Goal: Task Accomplishment & Management: Complete application form

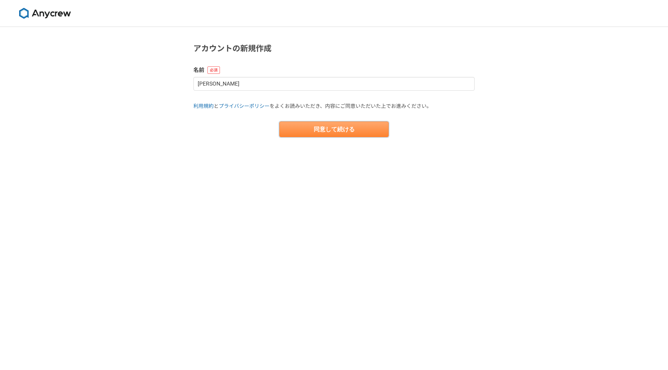
click at [357, 125] on button "同意して続ける" at bounding box center [333, 130] width 109 height 16
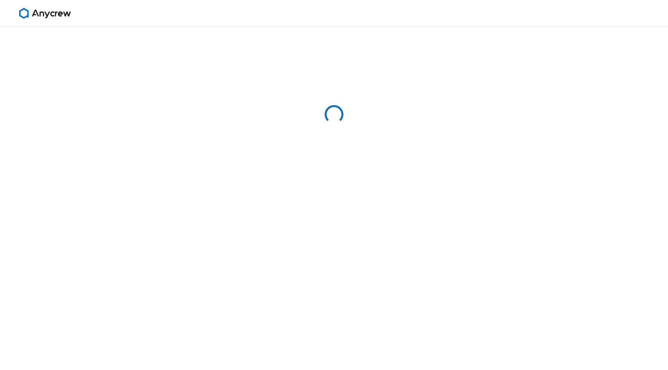
select select "13"
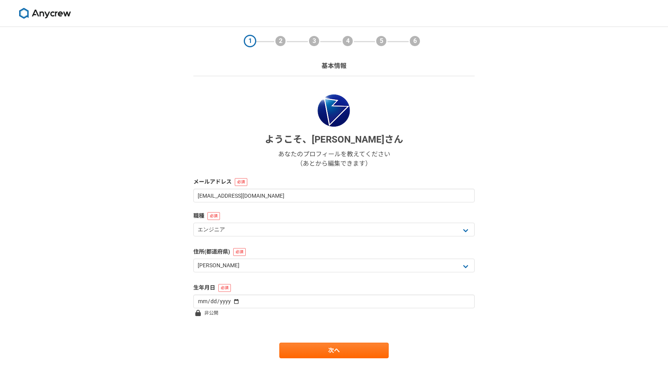
scroll to position [20, 0]
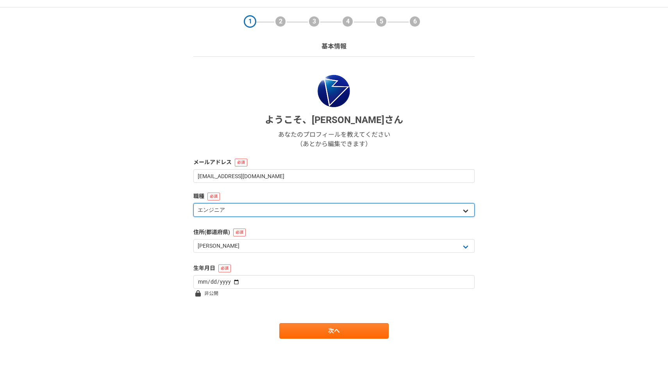
click at [371, 208] on select "エンジニア デザイナー ライター 営業 マーケティング 企画・事業開発 バックオフィス その他" at bounding box center [333, 210] width 281 height 14
click at [193, 203] on select "エンジニア デザイナー ライター 営業 マーケティング 企画・事業開発 バックオフィス その他" at bounding box center [333, 210] width 281 height 14
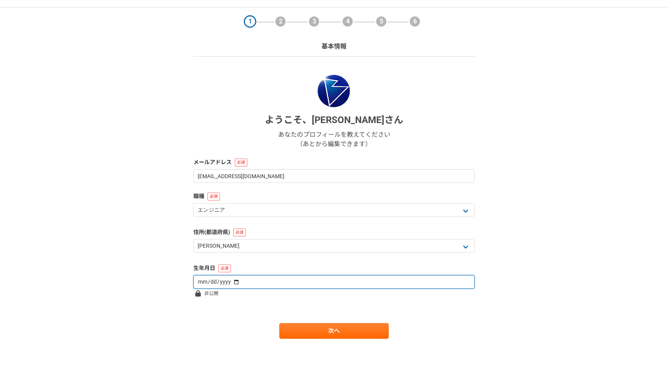
click at [294, 281] on input "date" at bounding box center [333, 282] width 281 height 14
click at [201, 279] on input "date" at bounding box center [333, 282] width 281 height 14
type input "1995-02-14"
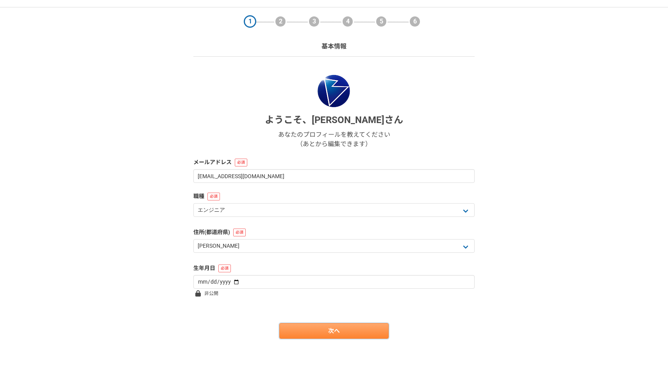
click at [362, 329] on link "次へ" at bounding box center [333, 331] width 109 height 16
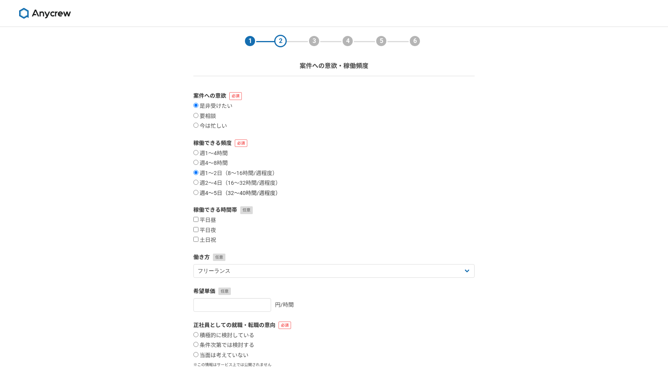
click at [197, 191] on input "週4〜5日（32〜40時間/週程度）" at bounding box center [195, 192] width 5 height 5
radio input "true"
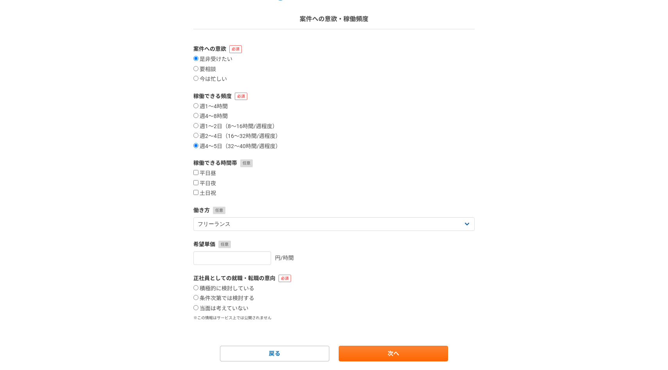
scroll to position [70, 0]
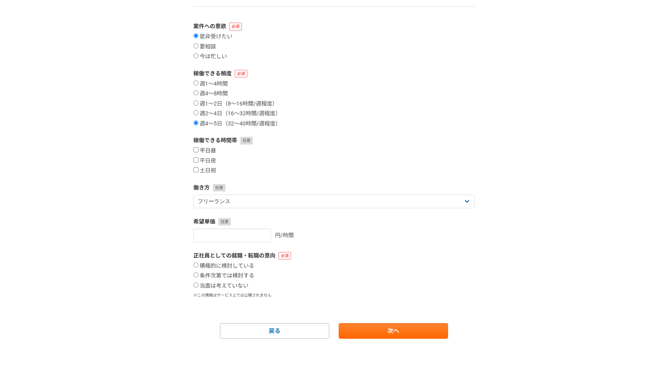
click at [196, 152] on label "平日昼" at bounding box center [204, 150] width 23 height 7
click at [196, 152] on input "平日昼" at bounding box center [195, 149] width 5 height 5
checkbox input "true"
click at [196, 163] on label "平日夜" at bounding box center [204, 161] width 23 height 7
click at [196, 163] on input "平日夜" at bounding box center [195, 160] width 5 height 5
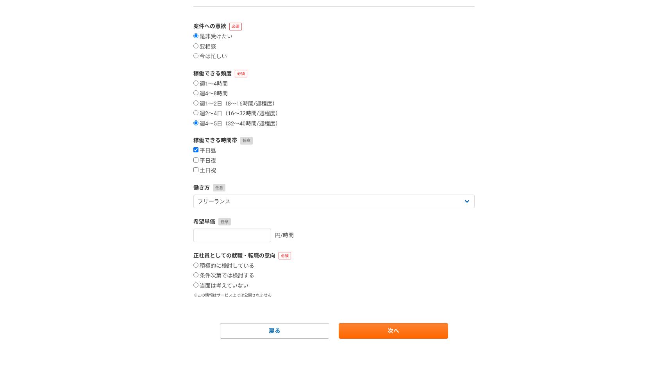
checkbox input "true"
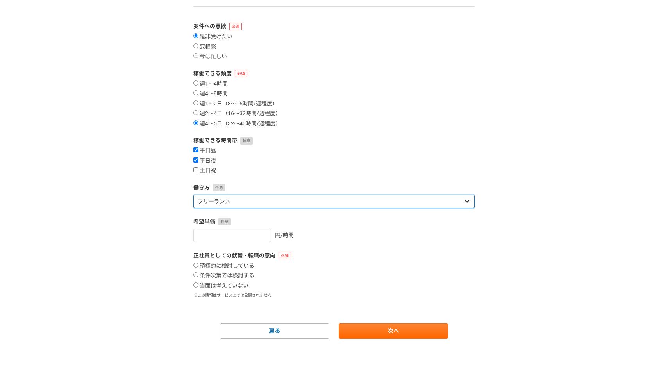
click at [206, 198] on select "フリーランス 副業 その他" at bounding box center [333, 202] width 281 height 14
click at [193, 195] on select "フリーランス 副業 その他" at bounding box center [333, 202] width 281 height 14
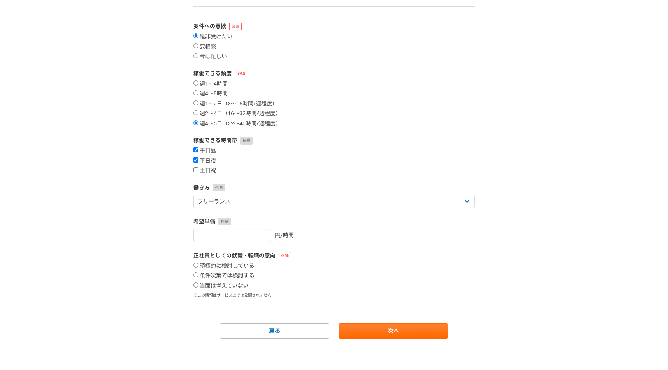
click at [197, 277] on input "条件次第では検討する" at bounding box center [195, 274] width 5 height 5
radio input "true"
click at [382, 322] on form "案件への意欲 是非受けたい 要相談 今は忙しい 稼働できる頻度 週1〜4時間 週4〜8時間 週1〜2日（8〜16時間/週程度） 週2〜4日（16〜32時間/週…" at bounding box center [333, 180] width 281 height 317
click at [382, 329] on link "次へ" at bounding box center [393, 331] width 109 height 16
select select
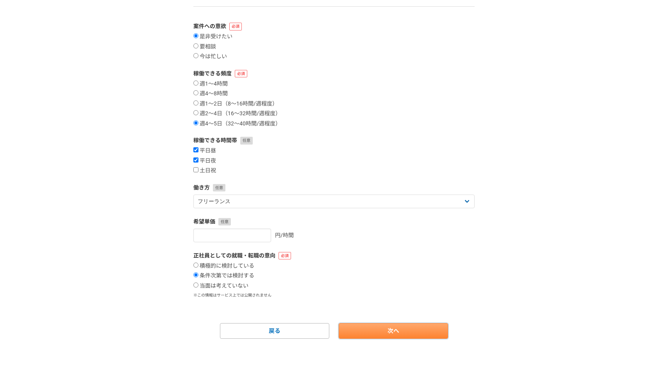
select select
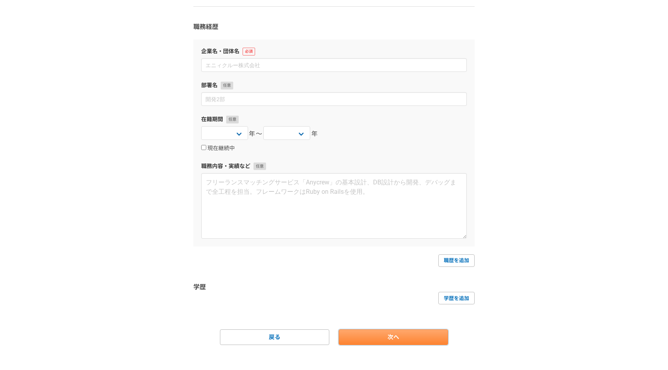
scroll to position [0, 0]
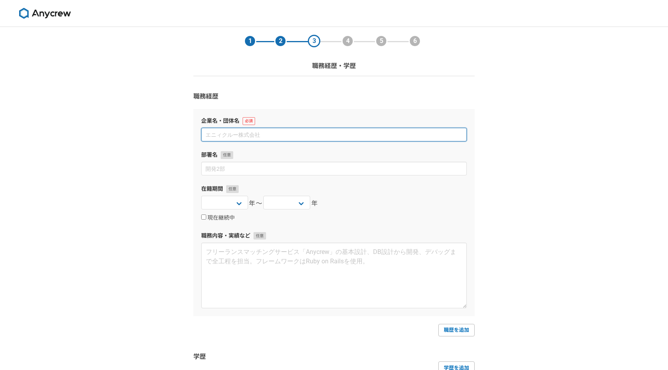
click at [277, 132] on input at bounding box center [334, 135] width 266 height 14
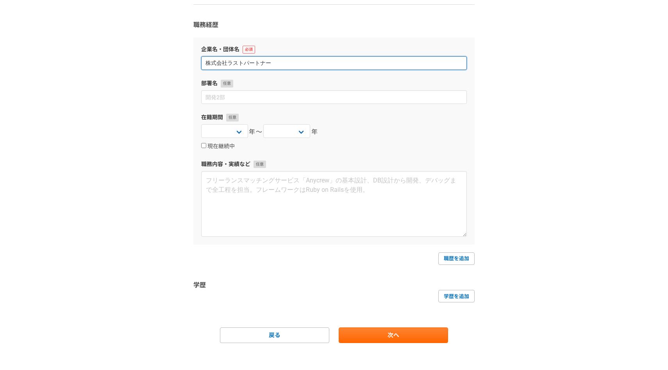
scroll to position [76, 0]
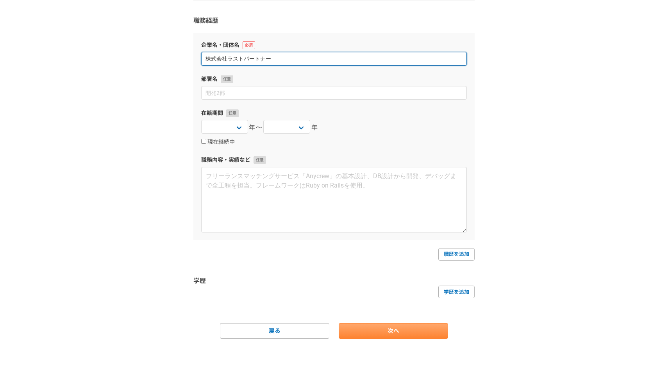
type input "株式会社ラストパートナー"
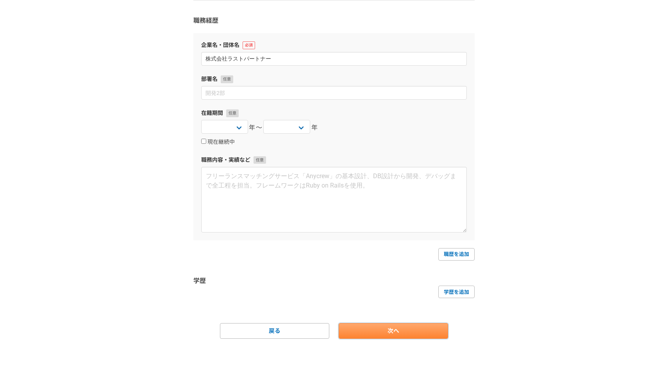
click at [414, 336] on link "次へ" at bounding box center [393, 331] width 109 height 16
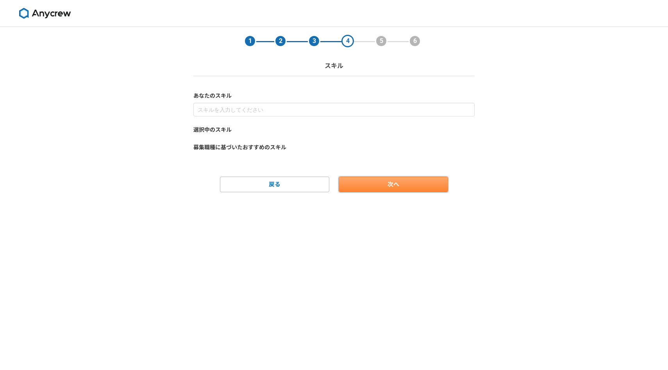
scroll to position [0, 0]
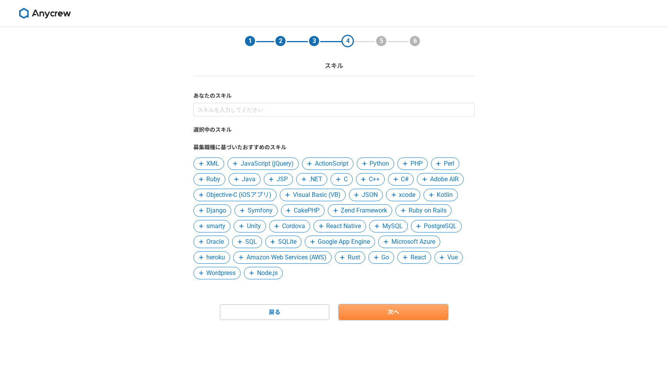
click at [357, 307] on link "次へ" at bounding box center [393, 313] width 109 height 16
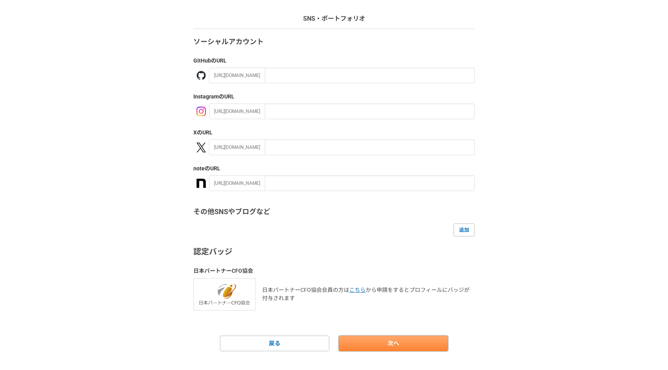
scroll to position [60, 0]
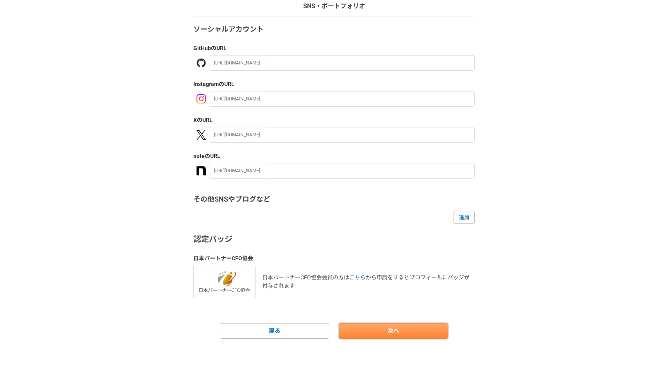
click at [362, 334] on link "次へ" at bounding box center [393, 331] width 109 height 16
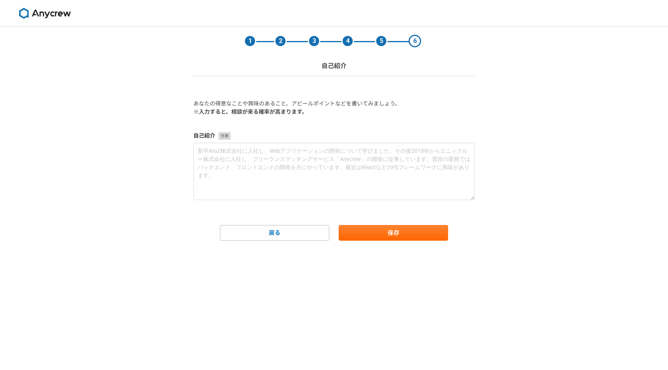
scroll to position [0, 0]
click at [358, 228] on button "保存" at bounding box center [393, 233] width 109 height 16
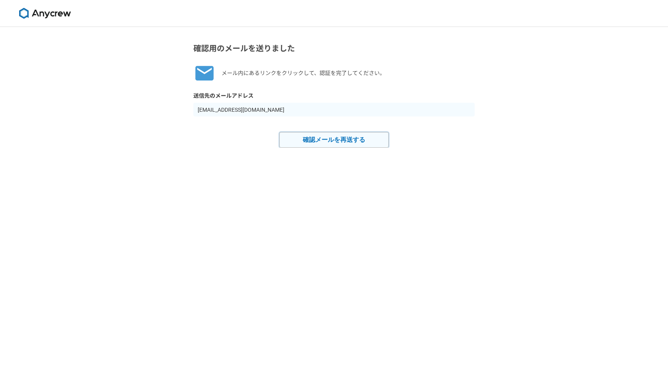
click at [364, 142] on button "確認メールを再送する" at bounding box center [333, 140] width 109 height 16
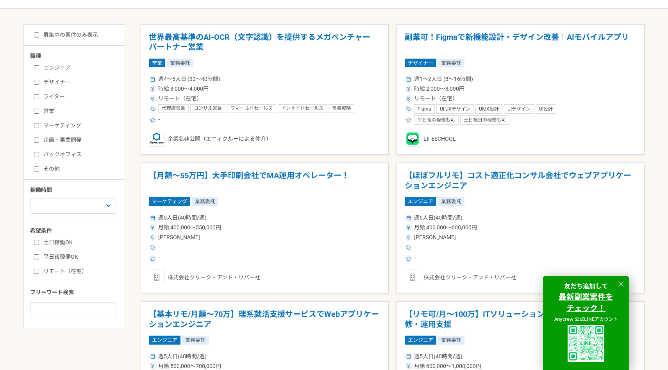
scroll to position [159, 0]
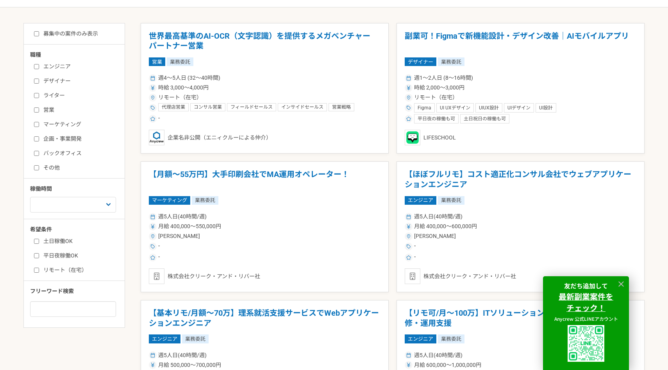
click at [38, 65] on input "エンジニア" at bounding box center [36, 66] width 5 height 5
checkbox input "true"
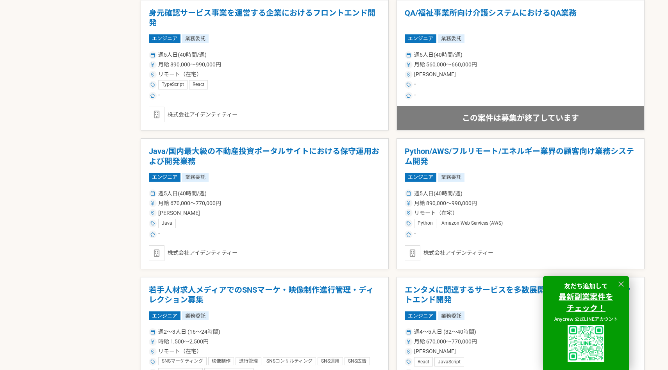
scroll to position [601, 0]
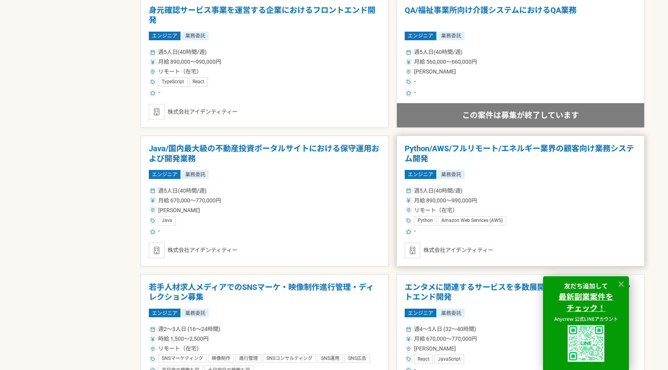
click at [440, 149] on h1 "Python/AWS/フルリモート/エネルギー業界の顧客向け業務システム開発" at bounding box center [521, 154] width 232 height 20
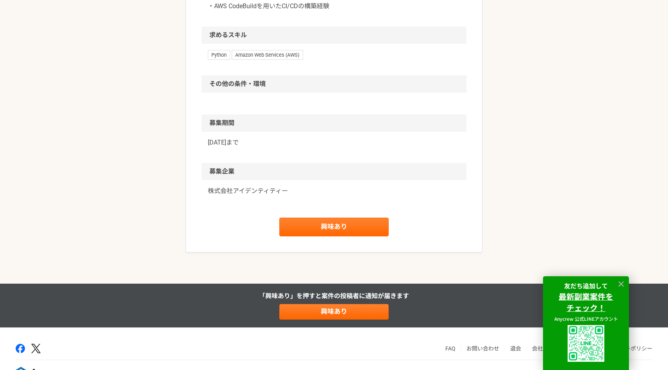
scroll to position [516, 0]
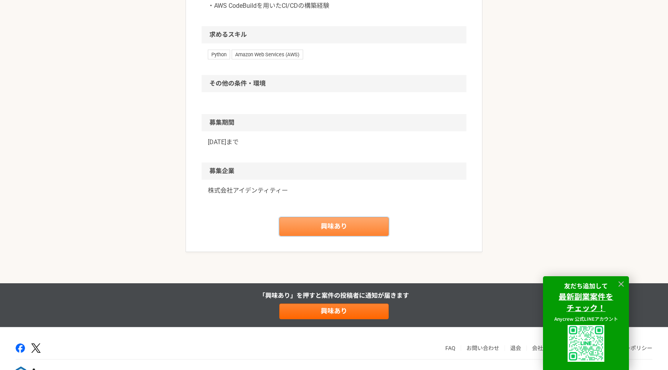
click at [376, 229] on link "興味あり" at bounding box center [333, 226] width 109 height 19
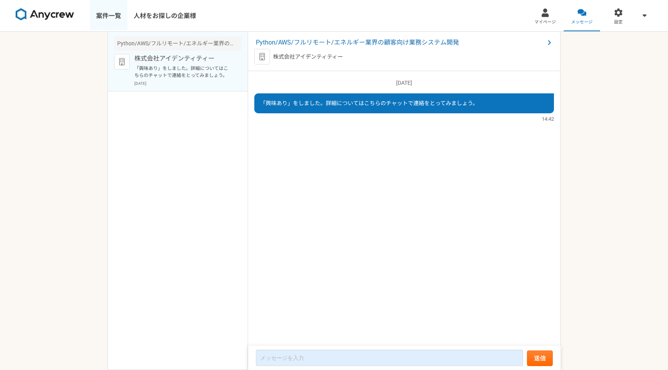
click at [107, 20] on link "案件一覧" at bounding box center [109, 15] width 38 height 31
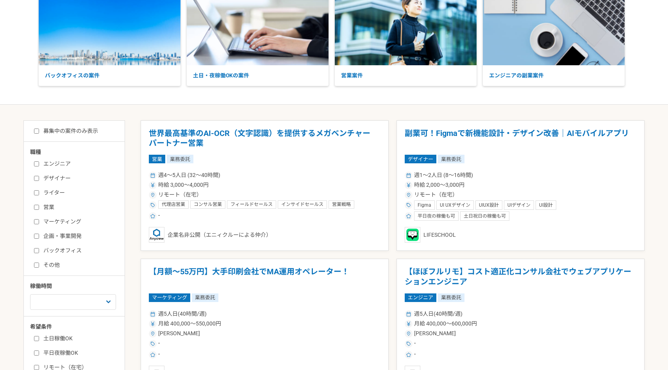
scroll to position [67, 0]
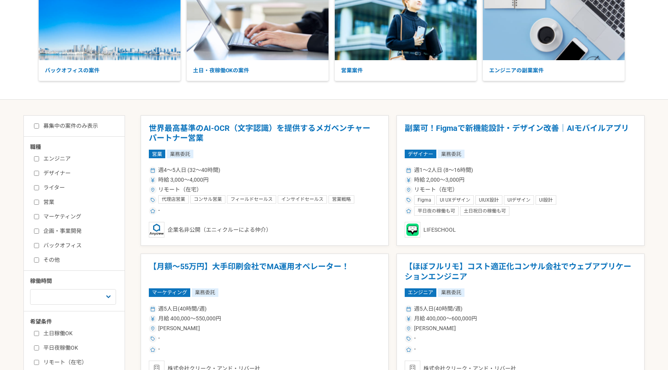
click at [51, 156] on label "エンジニア" at bounding box center [79, 159] width 90 height 8
click at [39, 156] on input "エンジニア" at bounding box center [36, 158] width 5 height 5
checkbox input "true"
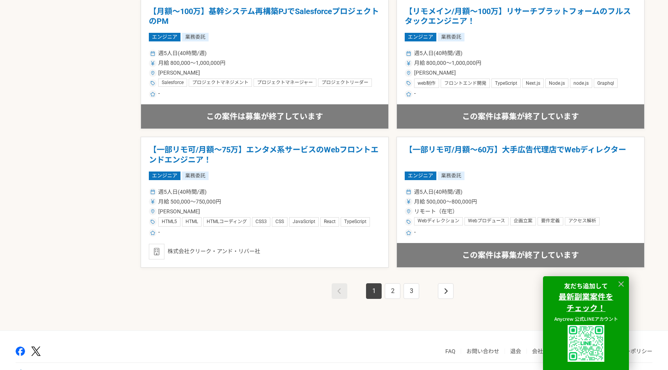
scroll to position [1320, 0]
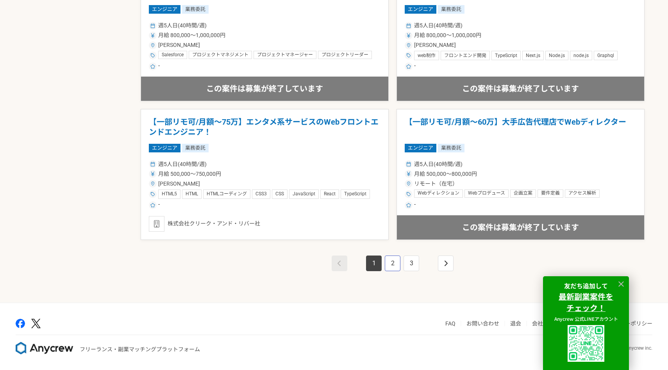
click at [393, 262] on link "2" at bounding box center [393, 264] width 16 height 16
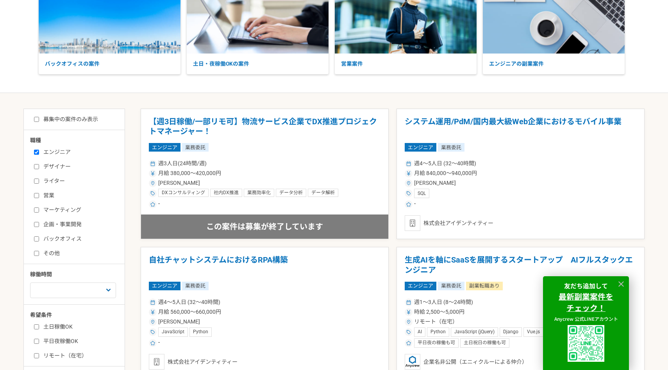
scroll to position [72, 0]
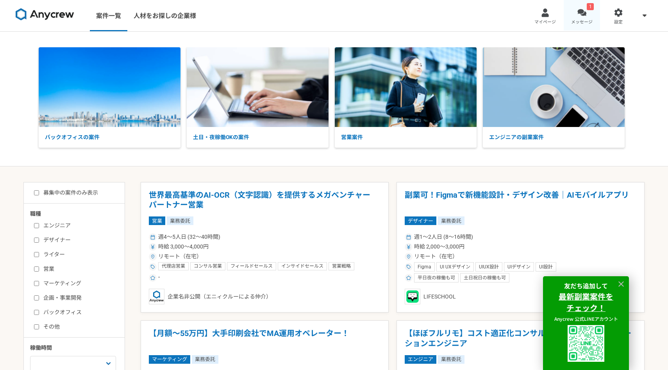
click at [589, 14] on link "1 メッセージ" at bounding box center [582, 15] width 37 height 31
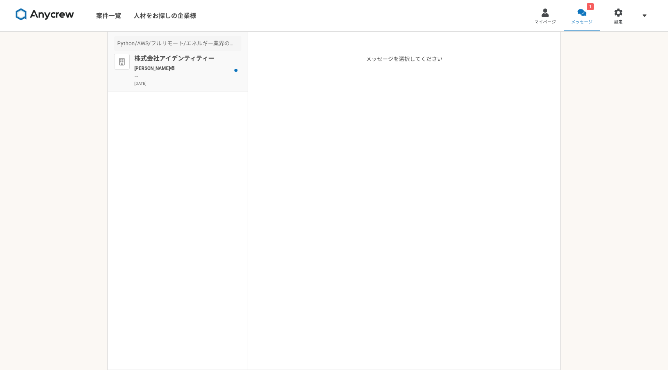
click at [234, 65] on div at bounding box center [236, 70] width 11 height 32
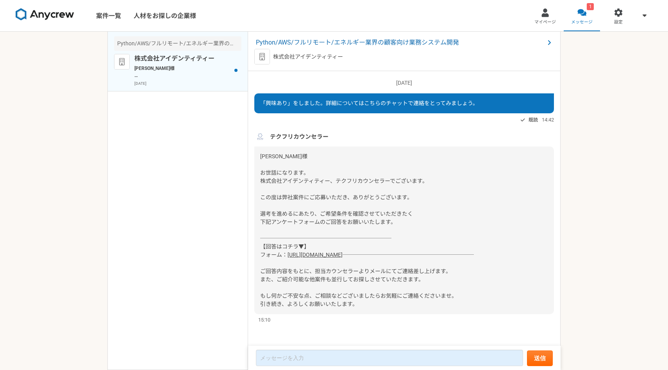
scroll to position [9, 0]
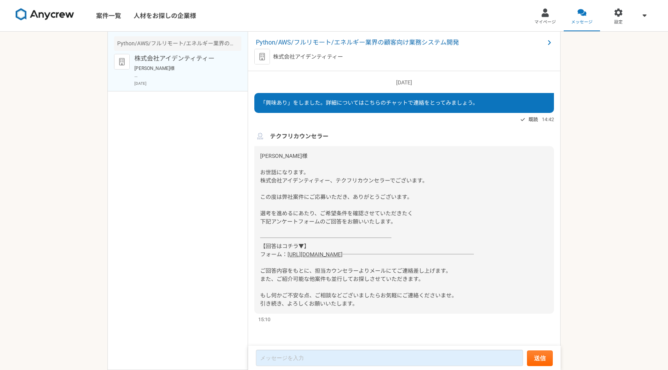
click at [342, 251] on link "https://forms.gle/ArhxLoaQyaudipZh9" at bounding box center [315, 254] width 55 height 6
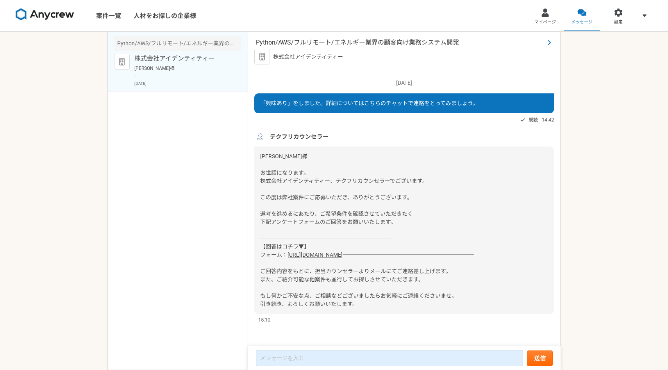
click at [351, 41] on span "Python/AWS/フルリモート/エネルギー業界の顧客向け業務システム開発" at bounding box center [400, 42] width 289 height 9
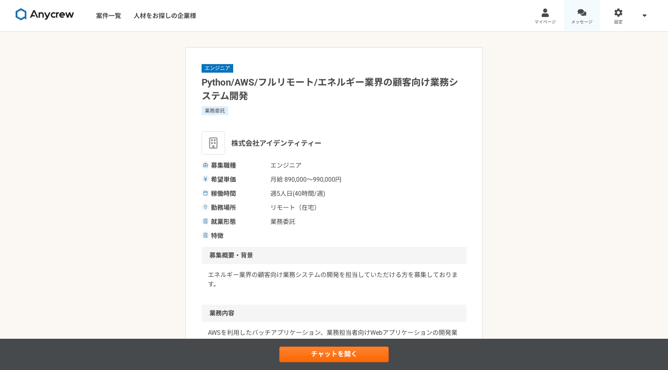
click at [580, 16] on div at bounding box center [582, 12] width 9 height 9
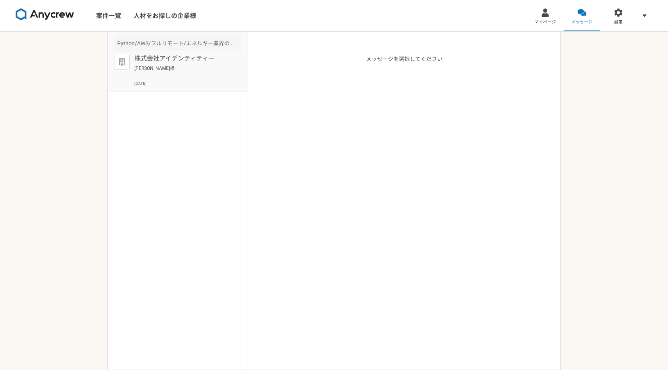
click at [187, 74] on p "土岐様 お世話になります。 株式会社アイデンティティー、テクフリカウンセラーでございます。 この度は弊社案件にご応募いただき、ありがとうございます。 選考を進…" at bounding box center [182, 72] width 97 height 14
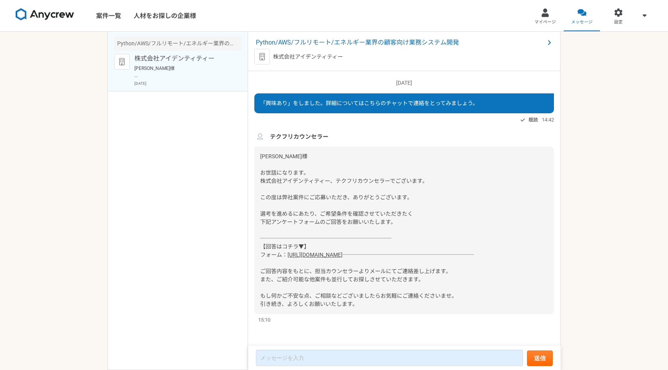
scroll to position [9, 0]
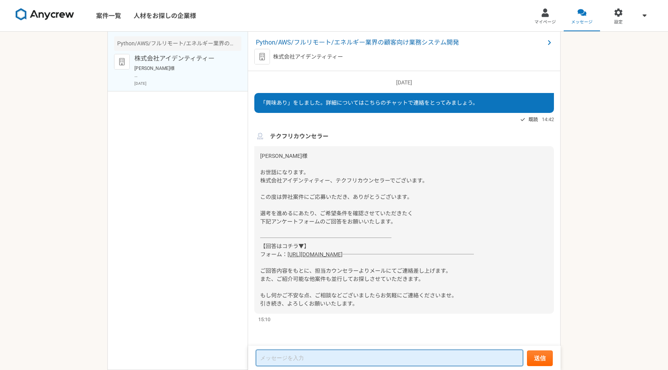
click at [393, 361] on textarea at bounding box center [389, 358] width 267 height 16
type textarea "お"
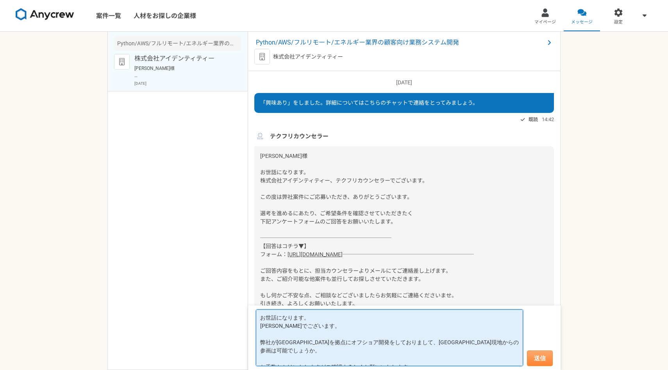
type textarea "お世話になります。 土岐でございます。 弊社がネパールを拠点にオフショア開発をしておりまして、ネパール現地からの参画は可能でしょうか。 お手数おかけいたします…"
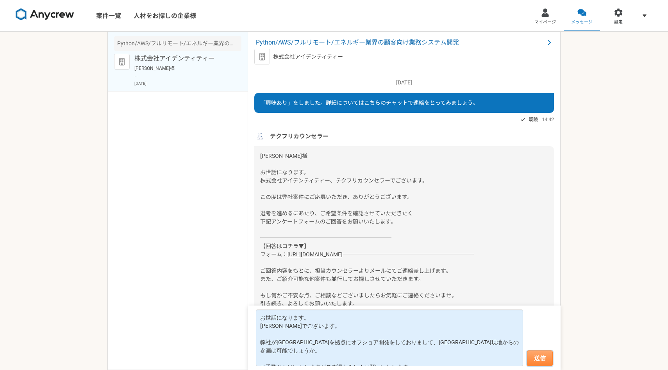
click at [544, 364] on button "送信" at bounding box center [540, 359] width 26 height 16
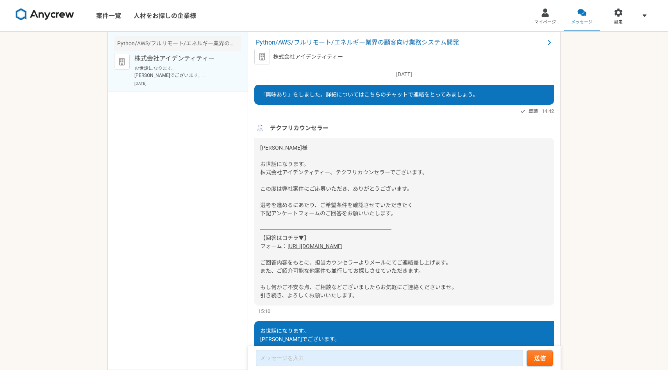
scroll to position [85, 0]
